Goal: Transaction & Acquisition: Purchase product/service

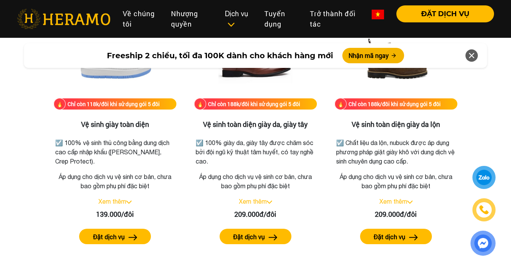
scroll to position [1119, 0]
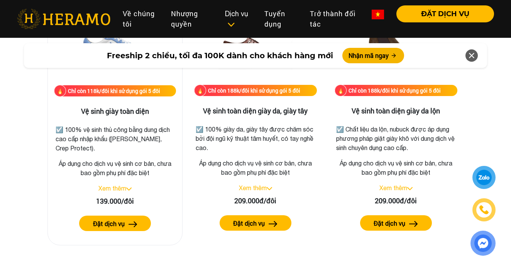
click at [117, 188] on link "Xem thêm" at bounding box center [112, 188] width 28 height 7
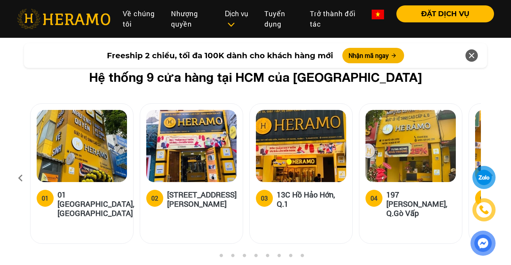
scroll to position [3165, 0]
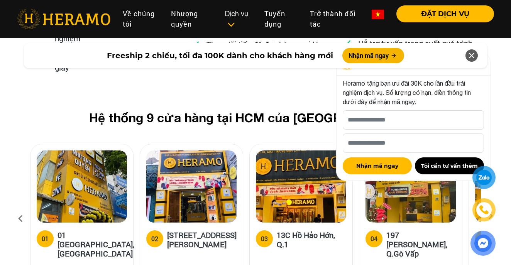
click at [472, 53] on icon at bounding box center [471, 56] width 9 height 14
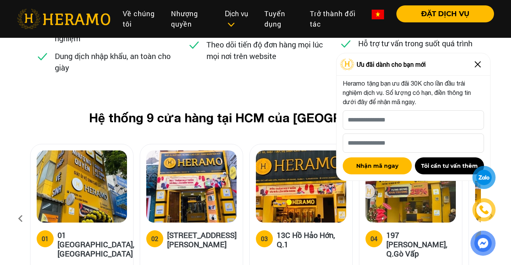
click at [479, 67] on img at bounding box center [478, 64] width 12 height 12
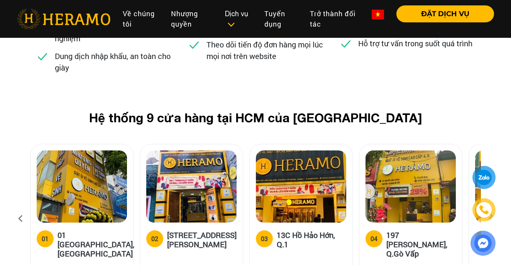
click at [492, 216] on icon at bounding box center [491, 218] width 14 height 5
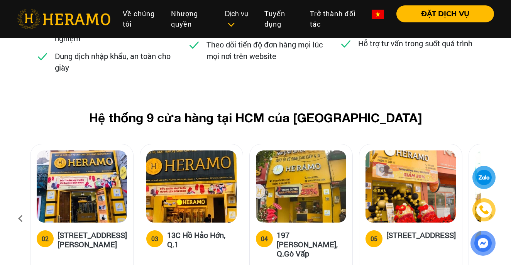
click at [492, 216] on icon at bounding box center [491, 218] width 14 height 5
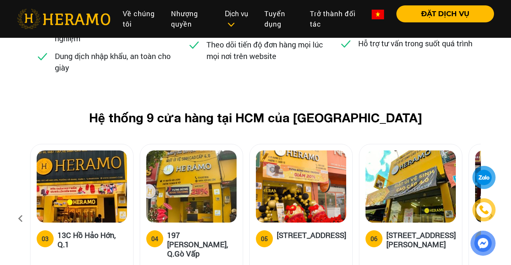
click at [492, 216] on icon at bounding box center [491, 218] width 14 height 5
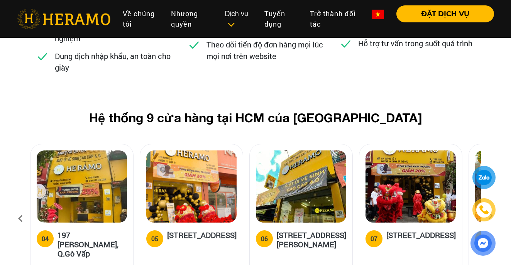
click at [492, 216] on icon at bounding box center [491, 218] width 14 height 5
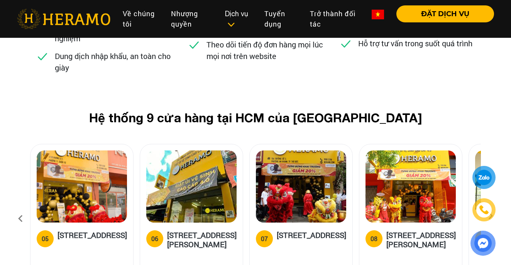
click at [79, 230] on h5 "[STREET_ADDRESS]" at bounding box center [92, 237] width 69 height 15
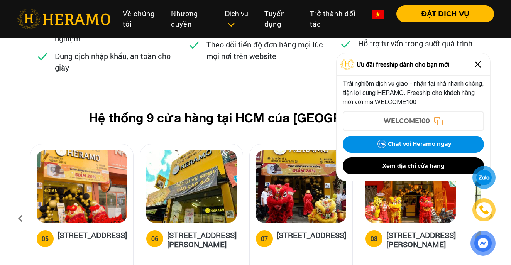
click at [479, 64] on img at bounding box center [478, 64] width 12 height 12
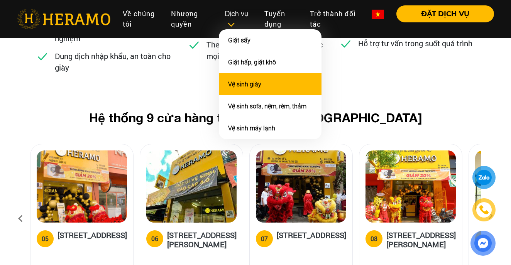
click at [260, 89] on li "Vệ sinh giày" at bounding box center [270, 84] width 103 height 22
click at [259, 85] on link "Vệ sinh giày" at bounding box center [244, 84] width 33 height 7
click at [247, 85] on link "Vệ sinh giày" at bounding box center [244, 84] width 33 height 7
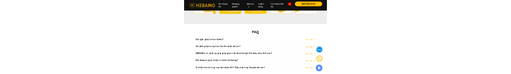
scroll to position [4130, 0]
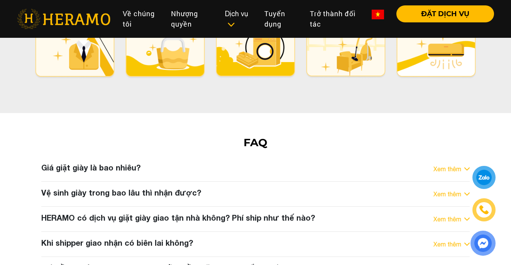
click at [197, 188] on div "Vệ sinh giày trong bao lâu thì nhận được? Xem thêm" at bounding box center [255, 194] width 428 height 12
click at [459, 190] on link "Xem thêm" at bounding box center [448, 194] width 28 height 9
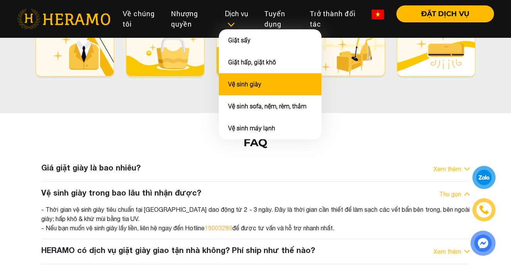
click at [262, 85] on li "Vệ sinh giày" at bounding box center [270, 84] width 103 height 22
click at [244, 85] on link "Vệ sinh giày" at bounding box center [244, 84] width 33 height 7
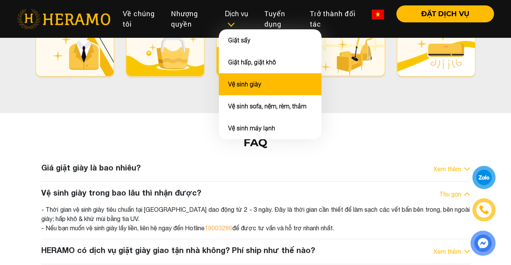
click at [244, 85] on link "Vệ sinh giày" at bounding box center [244, 84] width 33 height 7
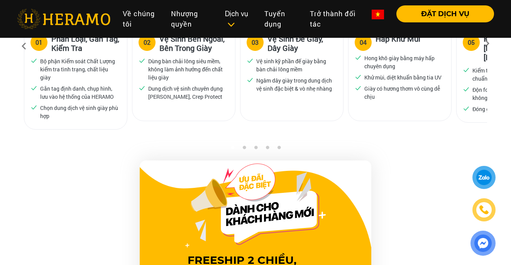
scroll to position [540, 0]
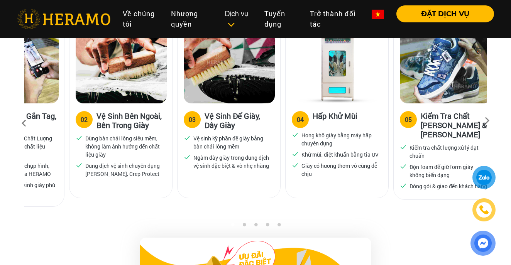
drag, startPoint x: 367, startPoint y: 102, endPoint x: 209, endPoint y: 103, distance: 158.7
click at [286, 74] on div "04 Hấp Khử Mùi Hong khô giày bằng máy hấp chuyên dụng Khử mùi, diệt khuẩn bằng …" at bounding box center [337, 145] width 103 height 84
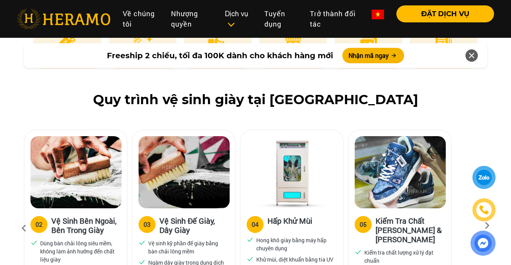
scroll to position [347, 0]
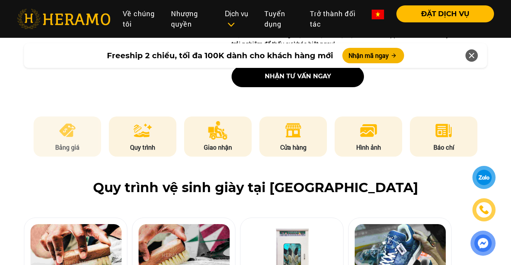
click at [73, 74] on li "Bảng giá" at bounding box center [68, 137] width 68 height 40
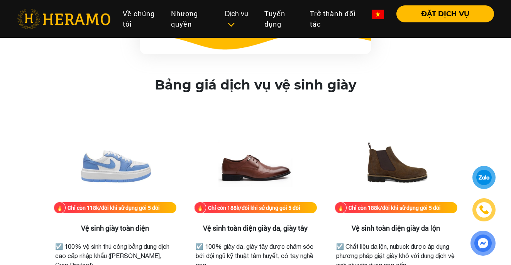
scroll to position [1041, 0]
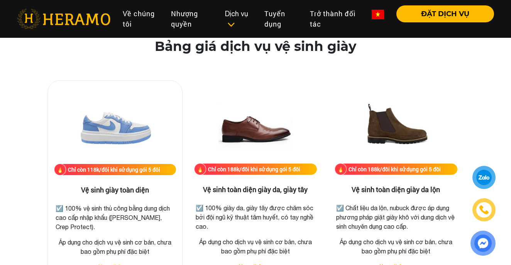
click at [127, 74] on img at bounding box center [114, 125] width 77 height 77
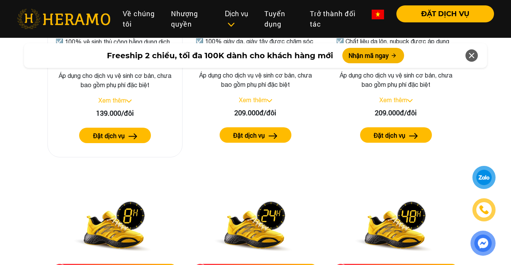
scroll to position [1234, 0]
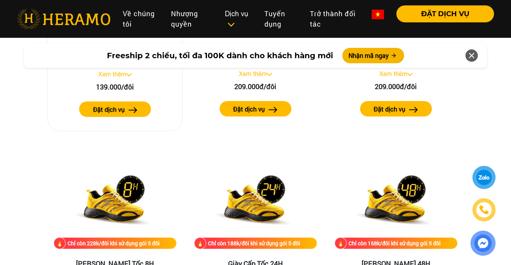
click at [110, 74] on label "Đặt dịch vụ" at bounding box center [109, 109] width 32 height 9
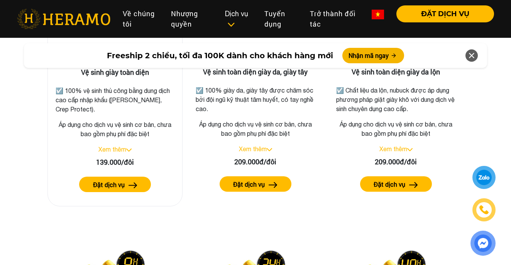
scroll to position [1157, 0]
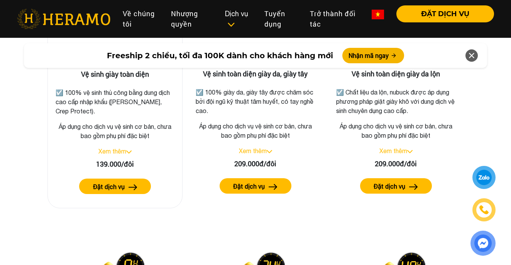
click at [122, 74] on link "Xem thêm" at bounding box center [112, 151] width 28 height 7
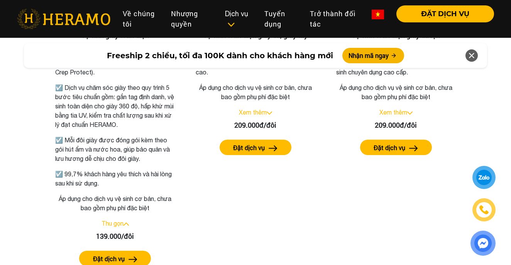
scroll to position [1195, 0]
